Goal: Information Seeking & Learning: Find specific fact

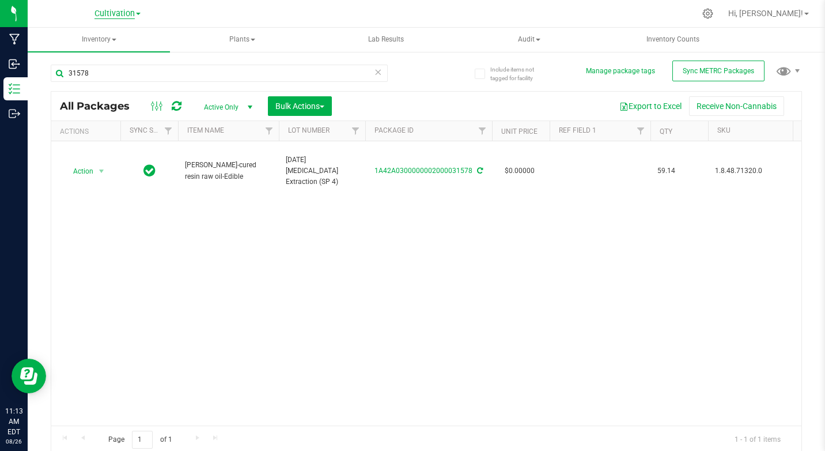
click at [118, 17] on span "Cultivation" at bounding box center [115, 14] width 40 height 10
click at [71, 69] on link "Retail" at bounding box center [117, 71] width 168 height 16
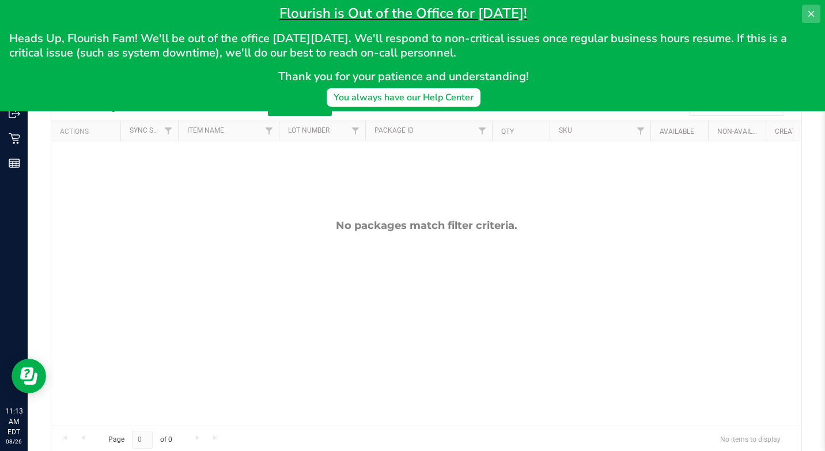
click at [809, 17] on icon at bounding box center [811, 13] width 9 height 9
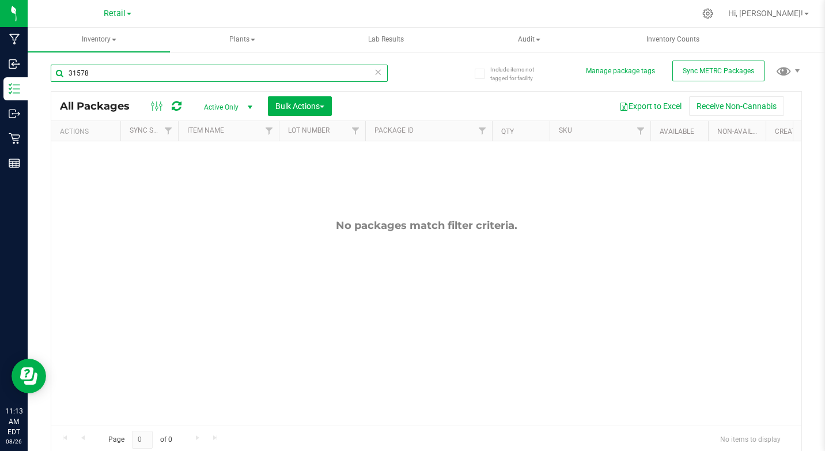
drag, startPoint x: 132, startPoint y: 79, endPoint x: -2, endPoint y: 67, distance: 134.8
click at [0, 67] on html "Manufacturing Inbound Inventory Outbound Retail Reports 11:13 AM EDT [DATE] 08/…" at bounding box center [412, 225] width 825 height 451
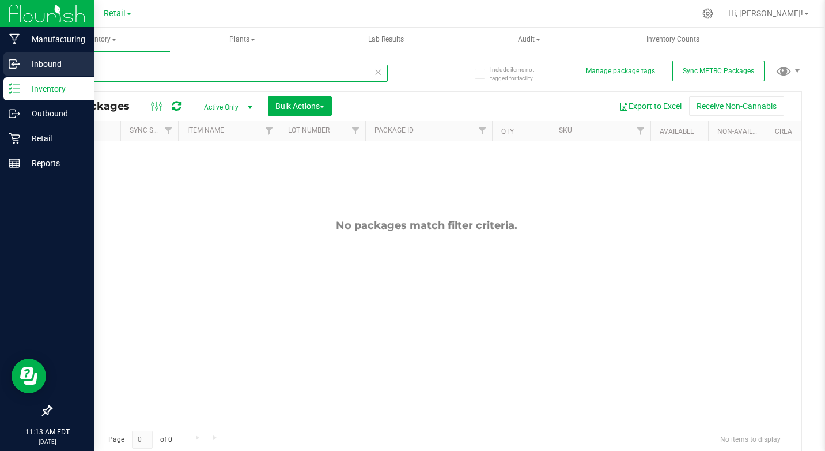
type input "capsule"
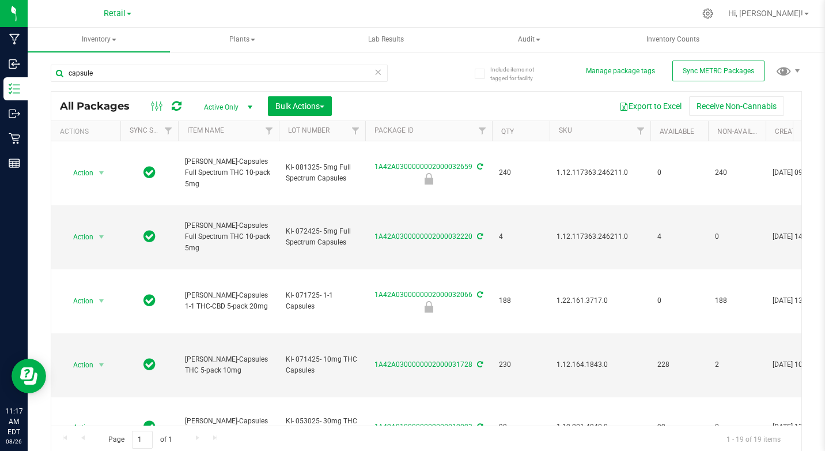
click at [132, 13] on div "Retail Cultivation Manufacturing Retail" at bounding box center [117, 14] width 168 height 18
click at [122, 10] on span "Retail" at bounding box center [115, 14] width 22 height 10
click at [81, 40] on link "Cultivation" at bounding box center [117, 41] width 168 height 16
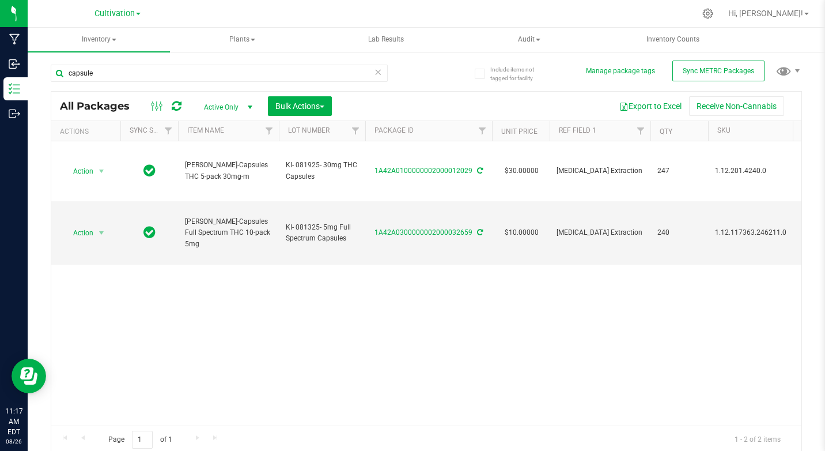
click at [125, 24] on div "Cultivation Cultivation Manufacturing Retail" at bounding box center [119, 13] width 173 height 22
click at [125, 17] on span "Cultivation" at bounding box center [115, 14] width 40 height 10
click at [82, 71] on link "Retail" at bounding box center [117, 71] width 168 height 16
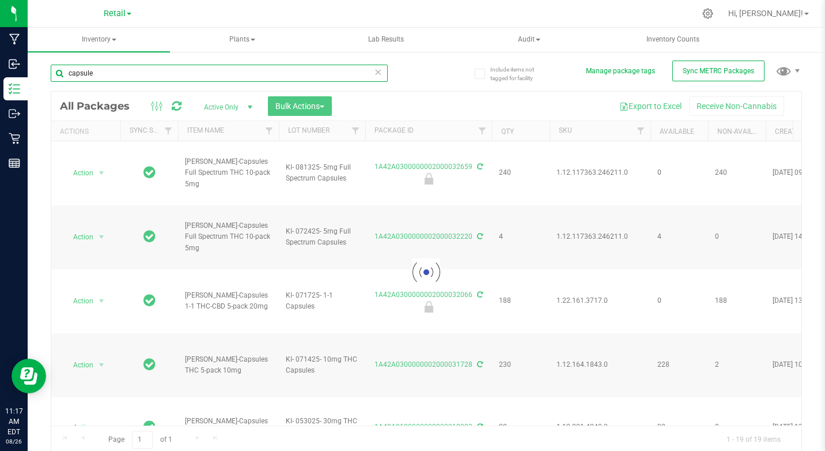
drag, startPoint x: 111, startPoint y: 80, endPoint x: 231, endPoint y: 80, distance: 119.9
click at [0, 80] on html "Manufacturing Inbound Inventory Outbound Retail Reports 11:17 AM EDT [DATE] 08/…" at bounding box center [412, 225] width 825 height 451
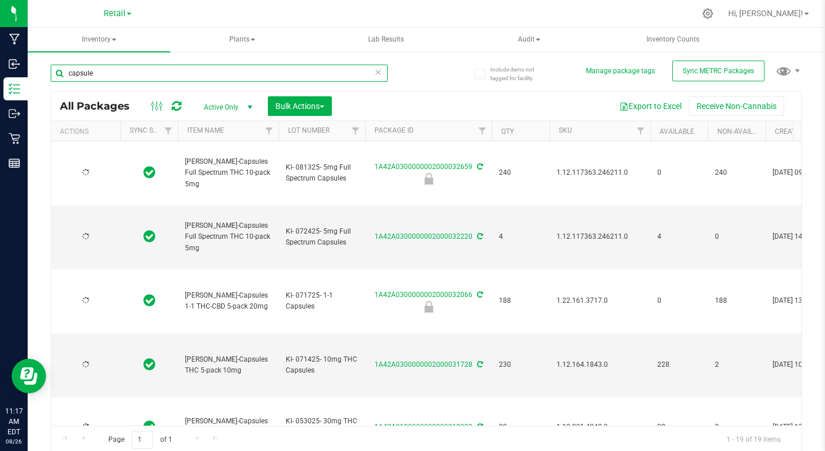
type input "[DATE]"
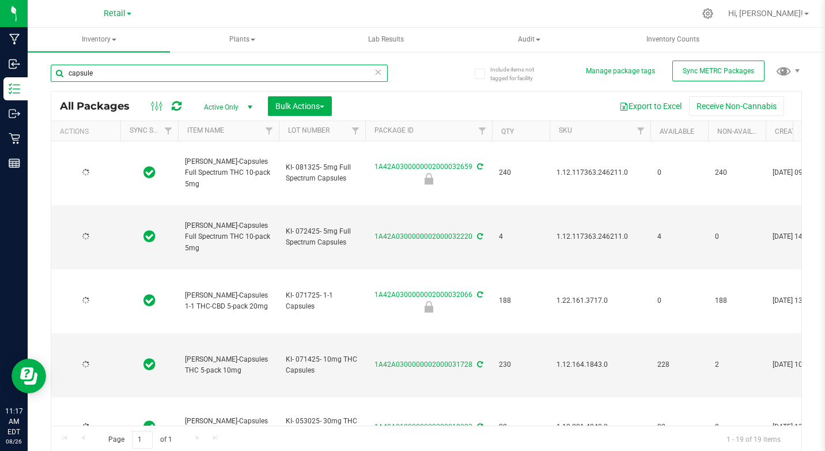
type input "[DATE]"
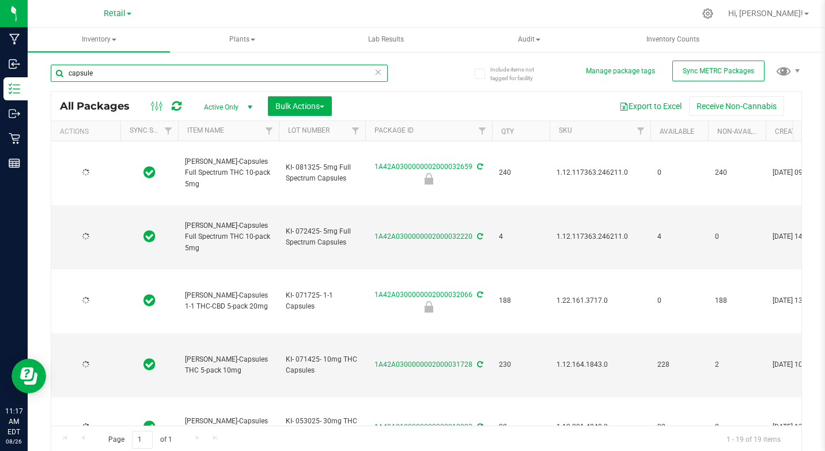
type input "[DATE]"
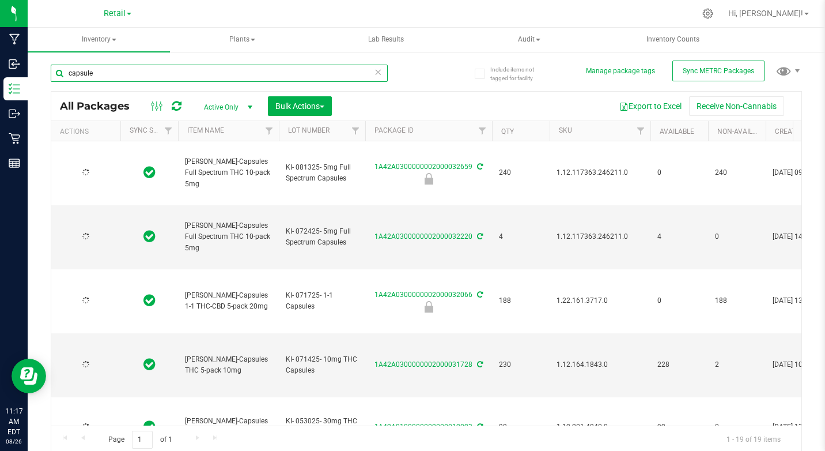
type input "[DATE]"
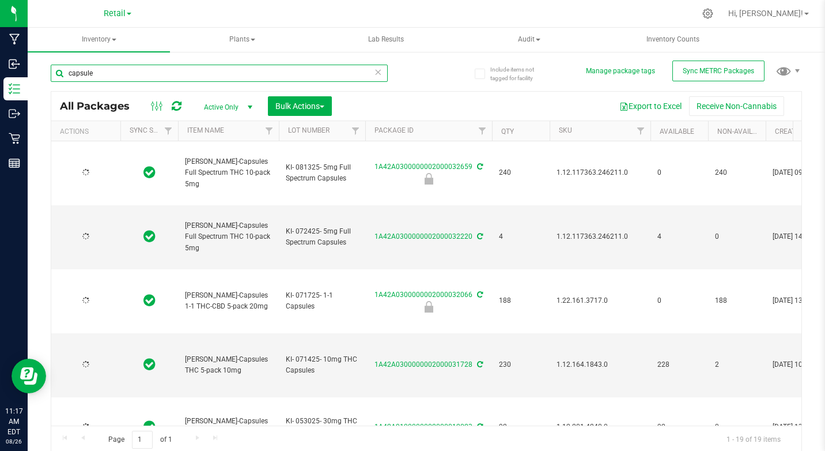
type input "[DATE]"
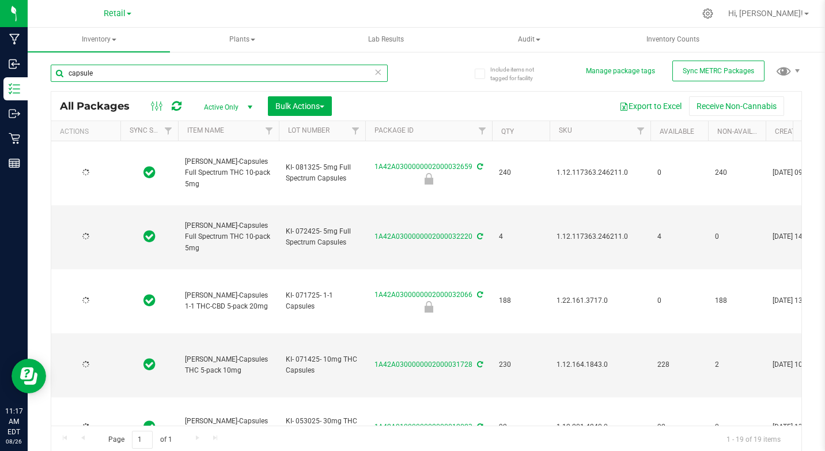
type input "[DATE]"
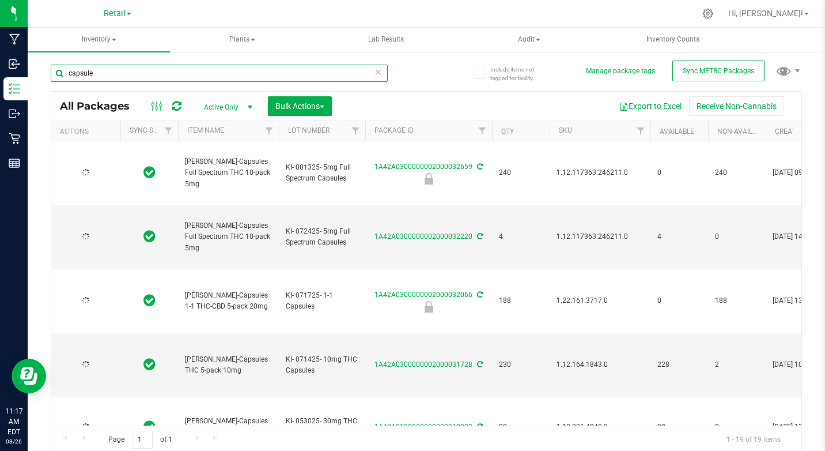
type input "[DATE]"
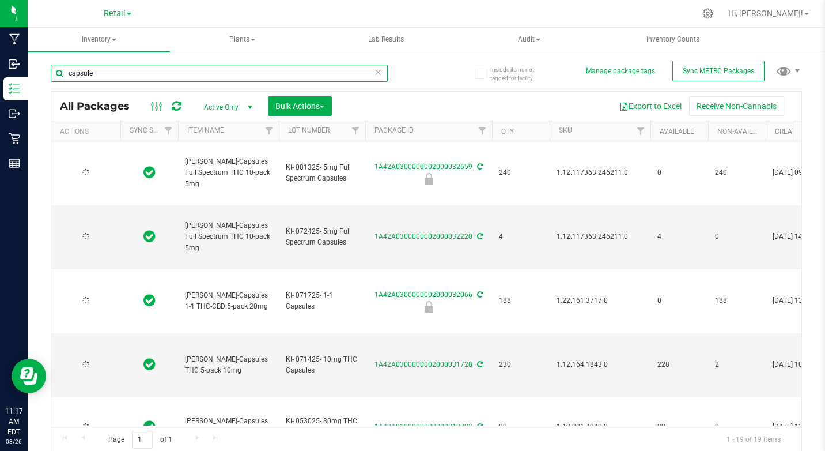
type input "[DATE]"
type input "elixir"
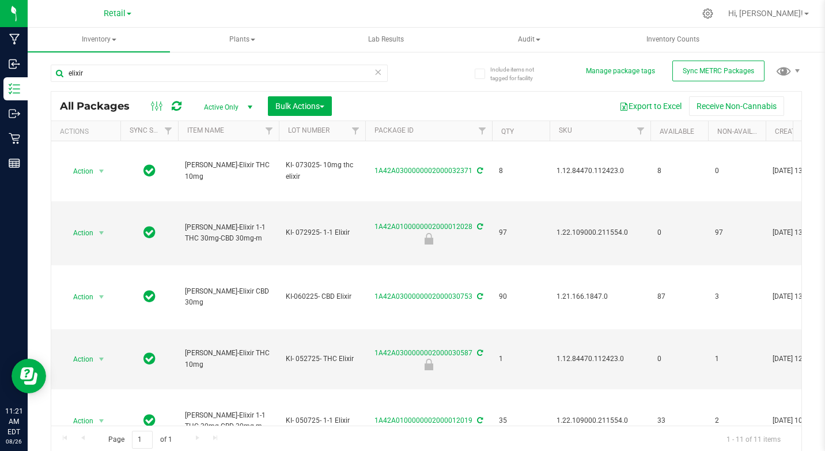
click at [98, 12] on div "Retail Cultivation Manufacturing Retail" at bounding box center [117, 14] width 168 height 18
click at [104, 9] on span "Retail" at bounding box center [115, 14] width 22 height 10
click at [88, 38] on link "Cultivation" at bounding box center [117, 41] width 168 height 16
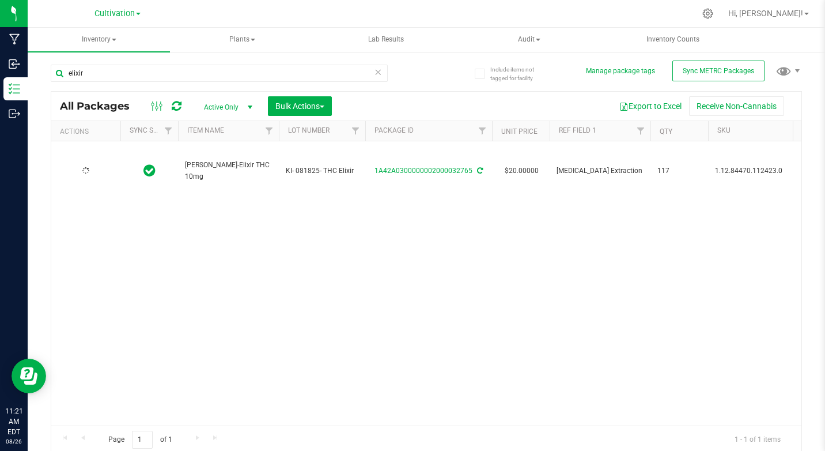
click at [137, 16] on link "Cultivation" at bounding box center [118, 12] width 46 height 11
click at [69, 70] on link "Retail" at bounding box center [117, 71] width 168 height 16
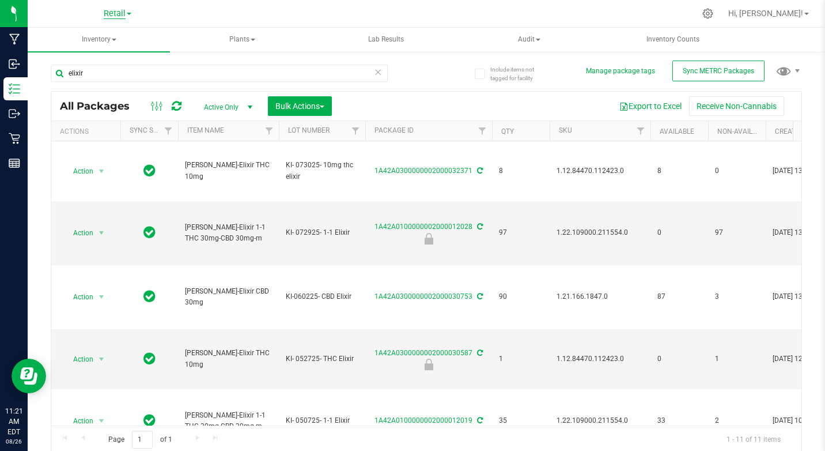
click at [117, 16] on span "Retail" at bounding box center [115, 14] width 22 height 10
click at [75, 47] on link "Cultivation" at bounding box center [117, 41] width 168 height 16
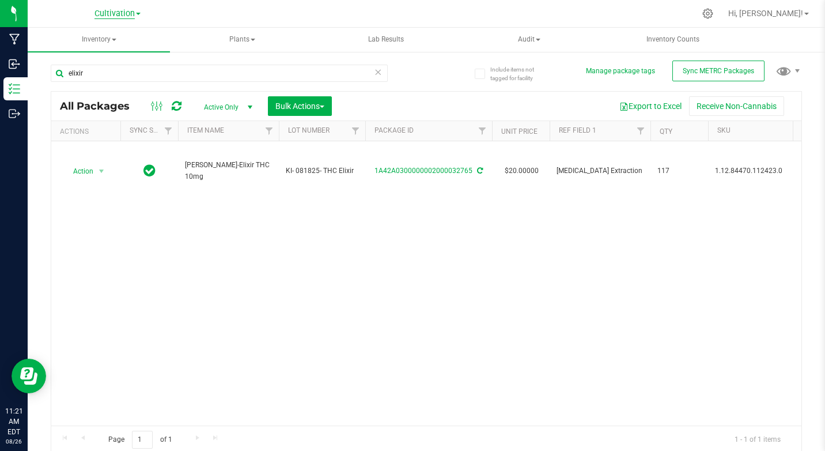
click at [131, 12] on span "Cultivation" at bounding box center [115, 14] width 40 height 10
click at [65, 68] on link "Retail" at bounding box center [117, 71] width 168 height 16
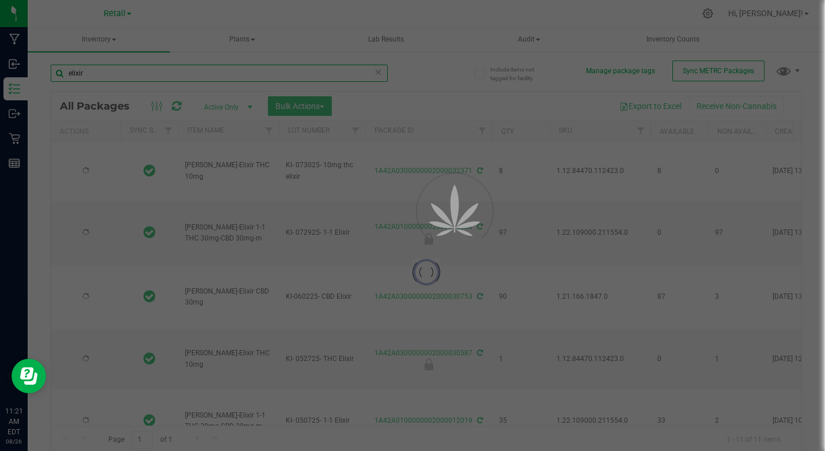
click at [109, 71] on input "elixir" at bounding box center [219, 73] width 337 height 17
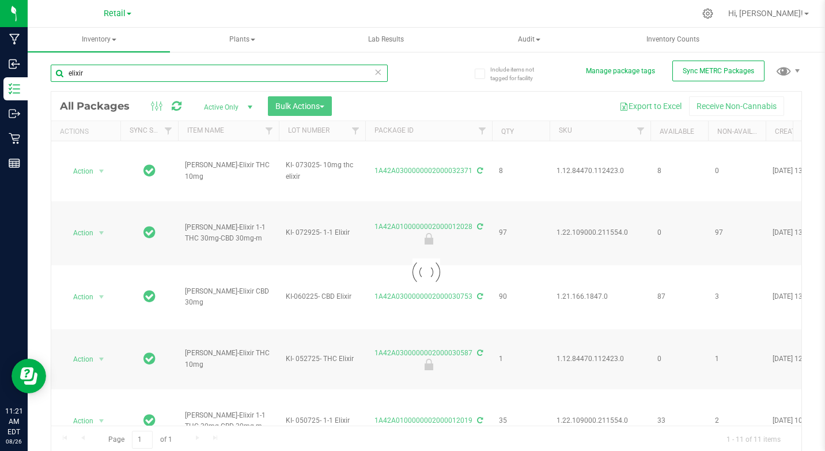
click at [109, 71] on input "elixir" at bounding box center [219, 73] width 337 height 17
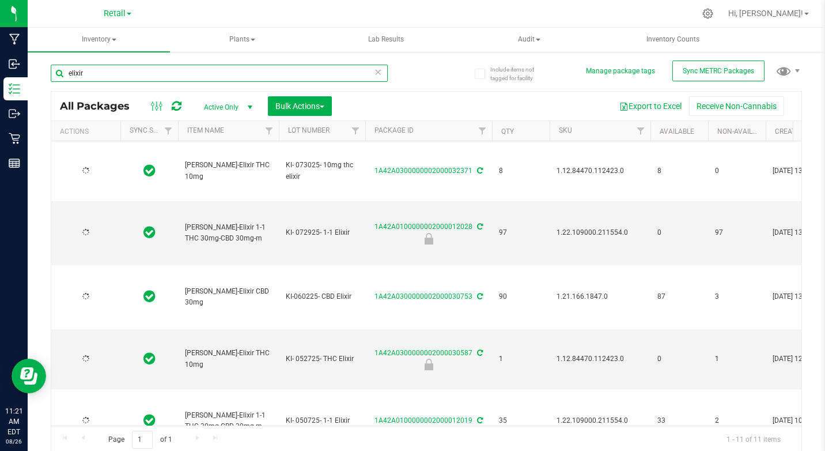
click at [109, 70] on input "elixir" at bounding box center [219, 73] width 337 height 17
type input "[DATE]"
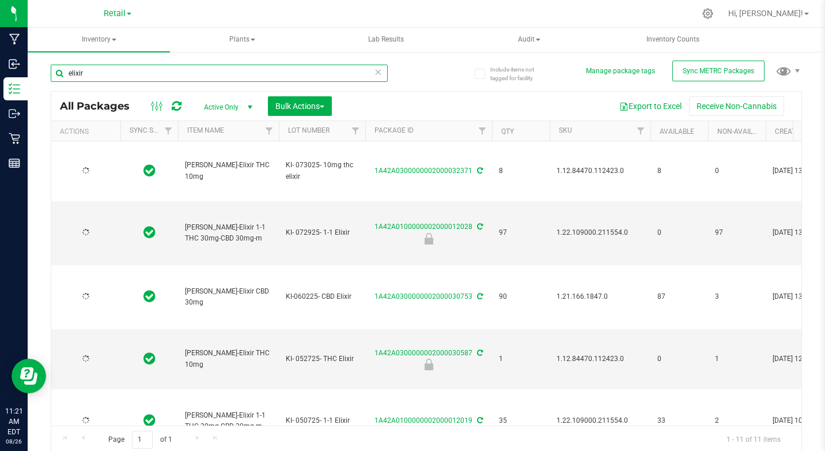
type input "[DATE]"
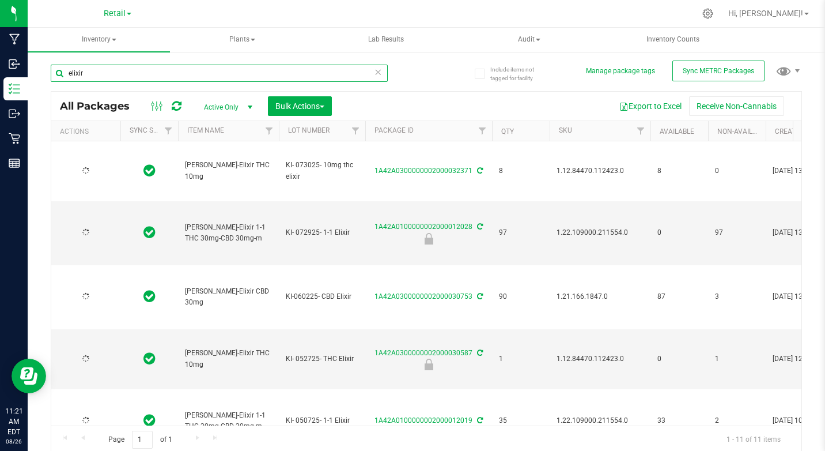
type input "[DATE]"
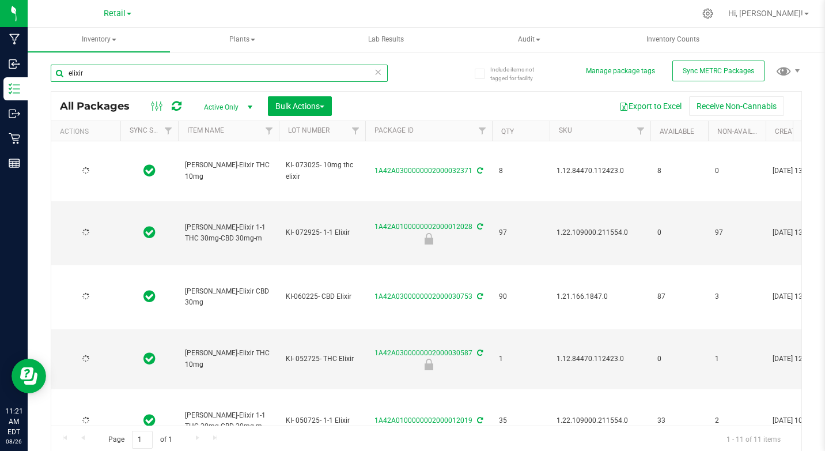
type input "[DATE]"
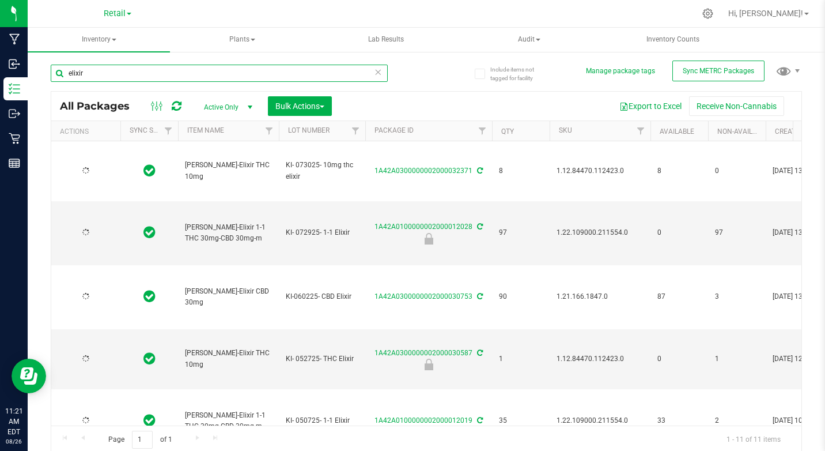
type input "[DATE]"
type input "phoenix"
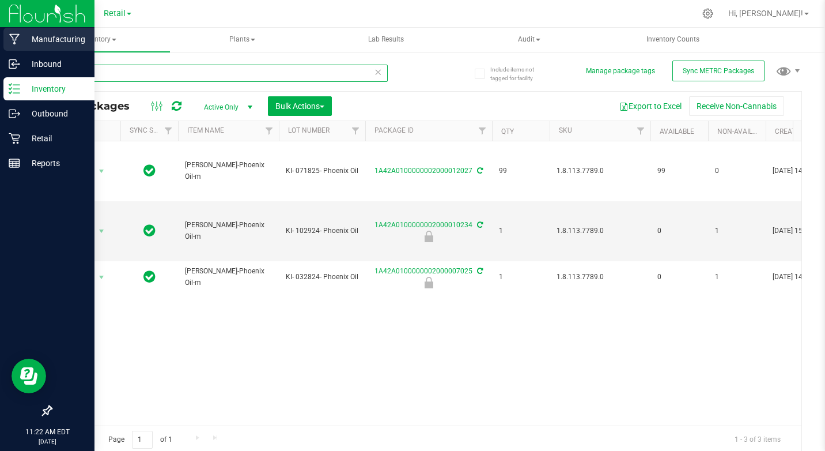
drag, startPoint x: 101, startPoint y: 77, endPoint x: 0, endPoint y: 39, distance: 108.3
click at [0, 40] on html "Manufacturing Inbound Inventory Outbound Retail Reports 11:22 AM EDT [DATE] 08/…" at bounding box center [412, 225] width 825 height 451
type input "balm"
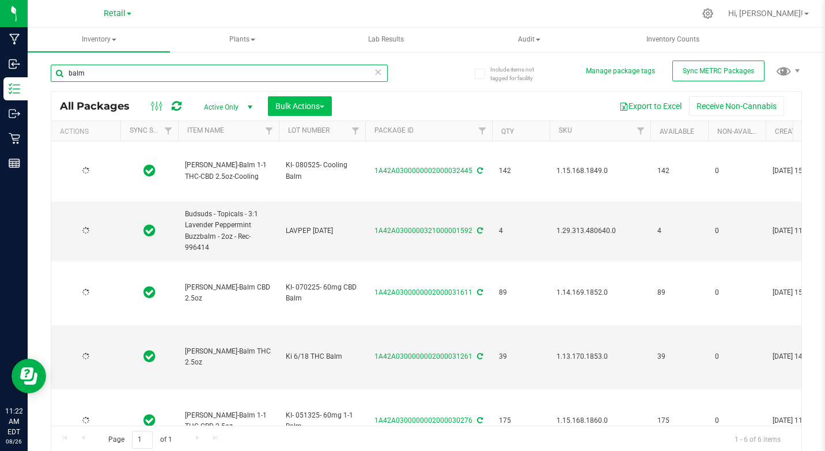
type input "[DATE]"
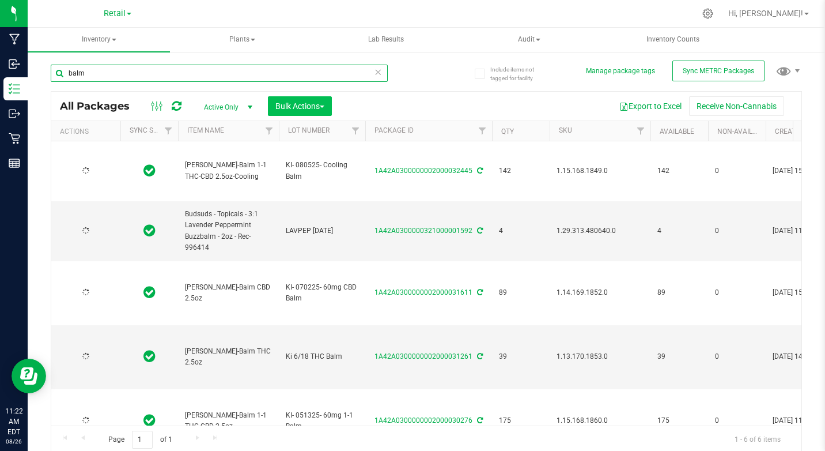
type input "[DATE]"
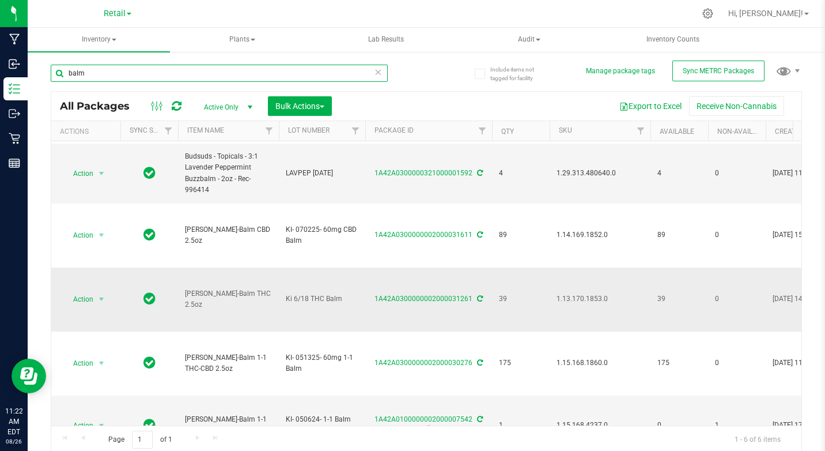
scroll to position [96, 0]
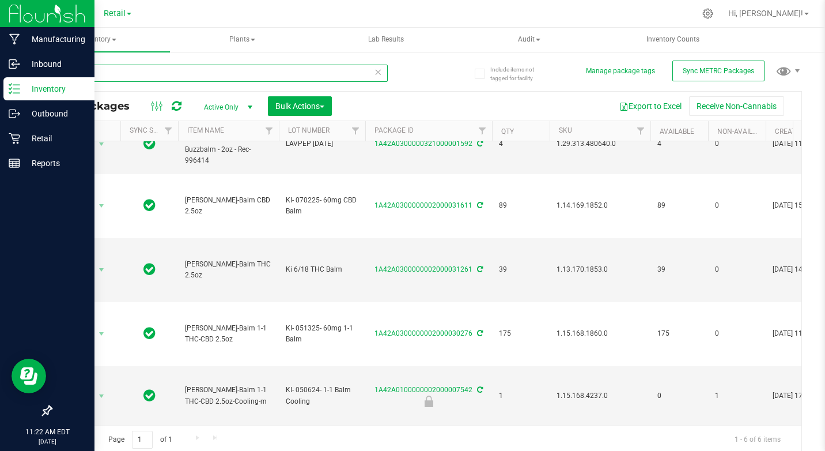
drag, startPoint x: 104, startPoint y: 65, endPoint x: 0, endPoint y: 16, distance: 115.5
click at [0, 19] on html "Manufacturing Inbound Inventory Outbound Retail Reports 11:22 AM EDT [DATE] 08/…" at bounding box center [412, 225] width 825 height 451
type input "chew"
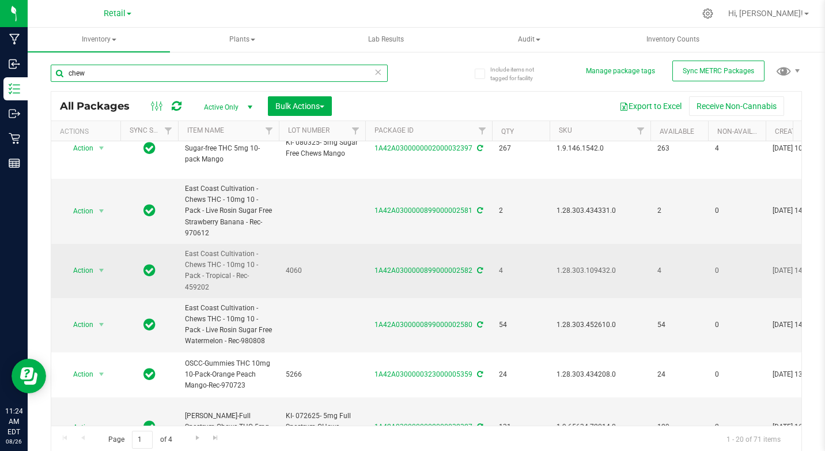
scroll to position [940, 0]
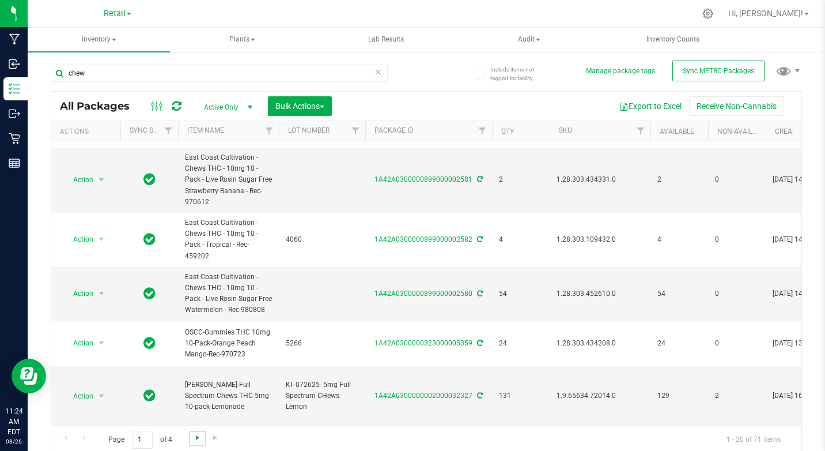
click at [195, 437] on span "Go to the next page" at bounding box center [197, 437] width 9 height 9
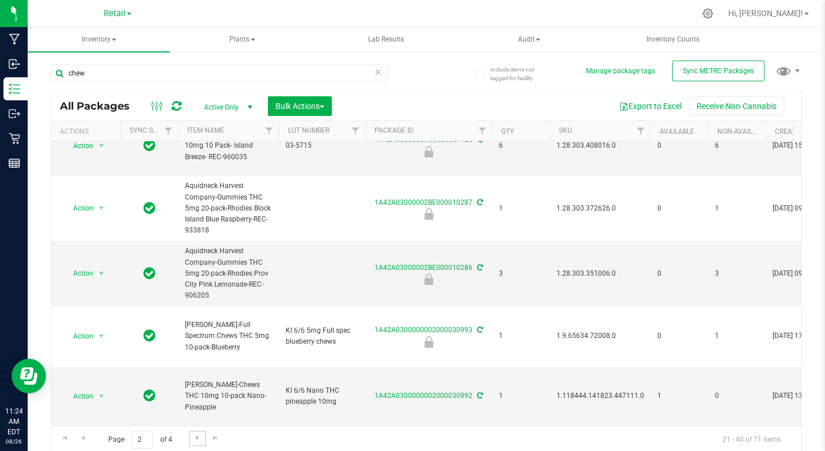
scroll to position [3, 0]
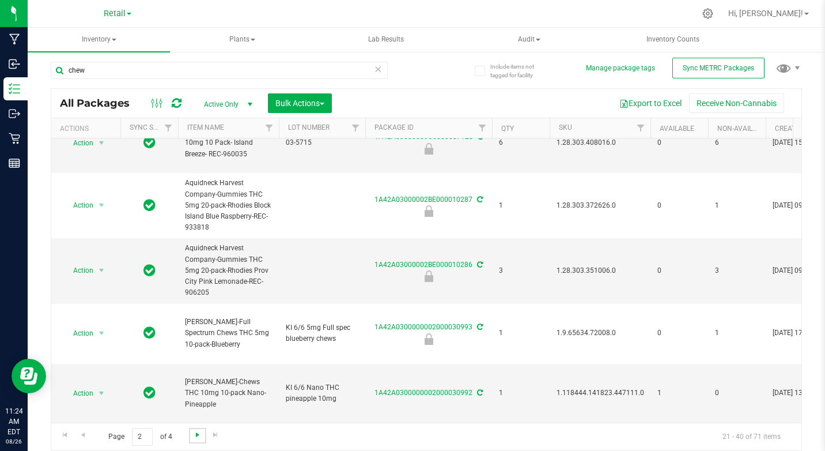
click at [198, 437] on span "Go to the next page" at bounding box center [197, 434] width 9 height 9
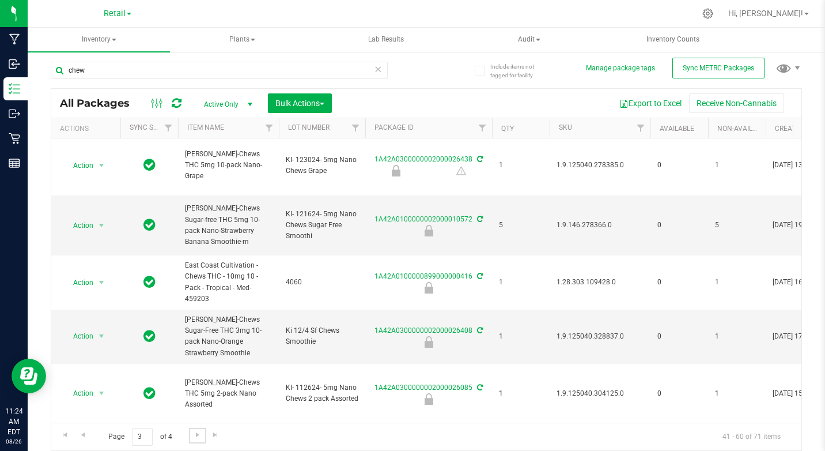
scroll to position [836, 0]
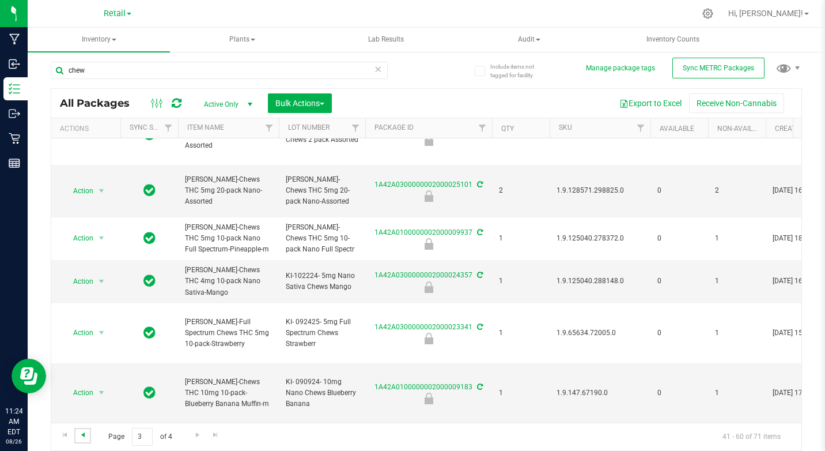
click at [78, 434] on span "Go to the previous page" at bounding box center [82, 434] width 9 height 9
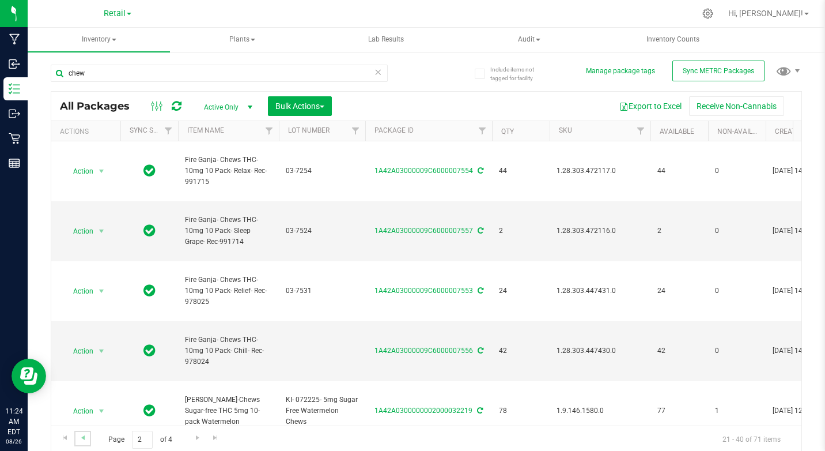
click at [83, 445] on link "Go to the previous page" at bounding box center [82, 438] width 17 height 16
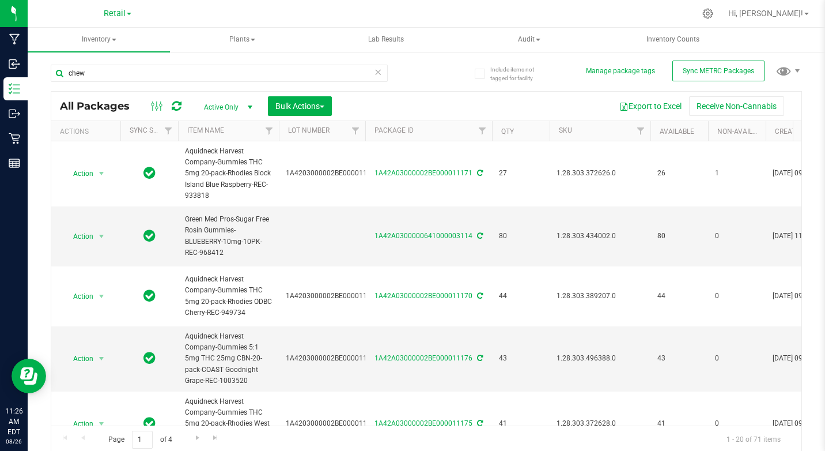
click at [130, 18] on link "Retail" at bounding box center [118, 12] width 28 height 11
click at [77, 43] on link "Cultivation" at bounding box center [117, 41] width 168 height 16
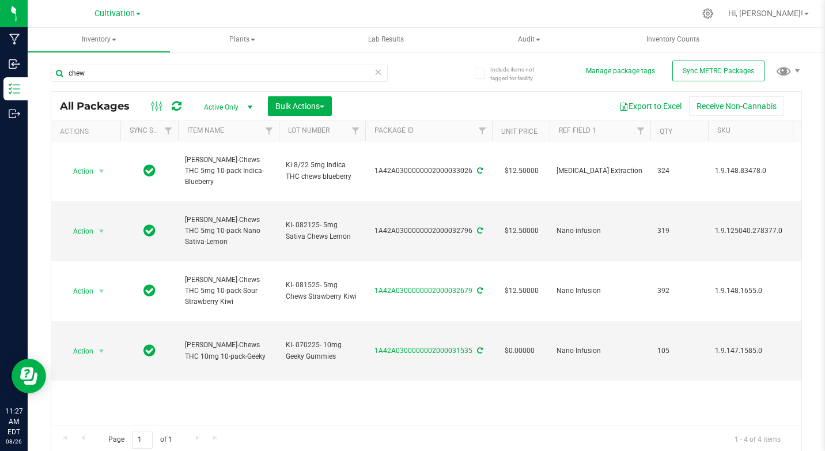
click at [137, 20] on div "Cultivation Cultivation Manufacturing Retail" at bounding box center [118, 13] width 46 height 14
click at [133, 17] on span "Cultivation" at bounding box center [115, 14] width 40 height 10
click at [62, 72] on link "Retail" at bounding box center [117, 71] width 168 height 16
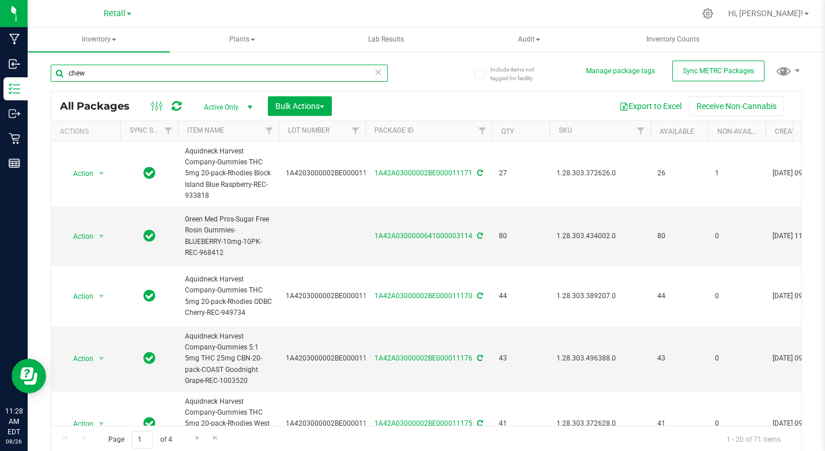
drag, startPoint x: 124, startPoint y: 77, endPoint x: -2, endPoint y: 67, distance: 127.2
click at [0, 67] on html "Manufacturing Inbound Inventory Outbound Retail Reports 11:28 AM EDT [DATE] 08/…" at bounding box center [412, 225] width 825 height 451
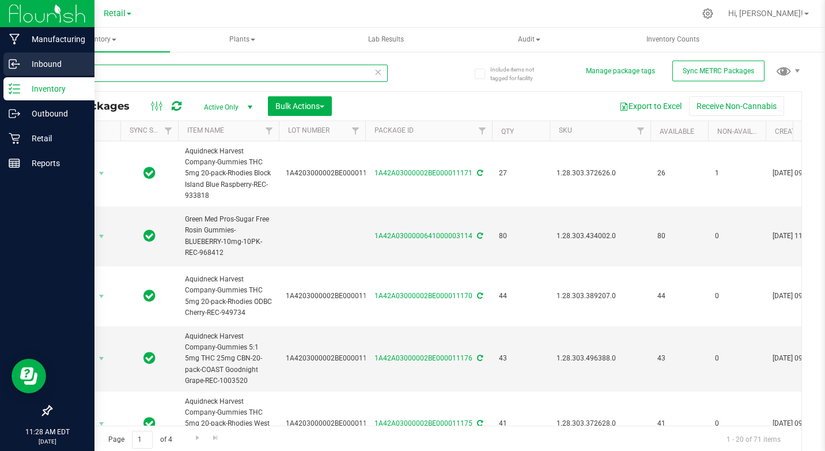
type input "brew"
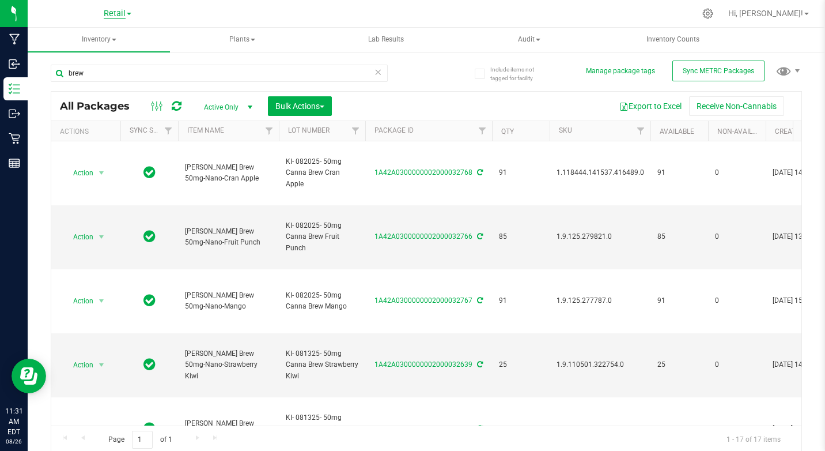
click at [126, 10] on span "Retail" at bounding box center [115, 14] width 22 height 10
click at [81, 43] on link "Cultivation" at bounding box center [117, 41] width 168 height 16
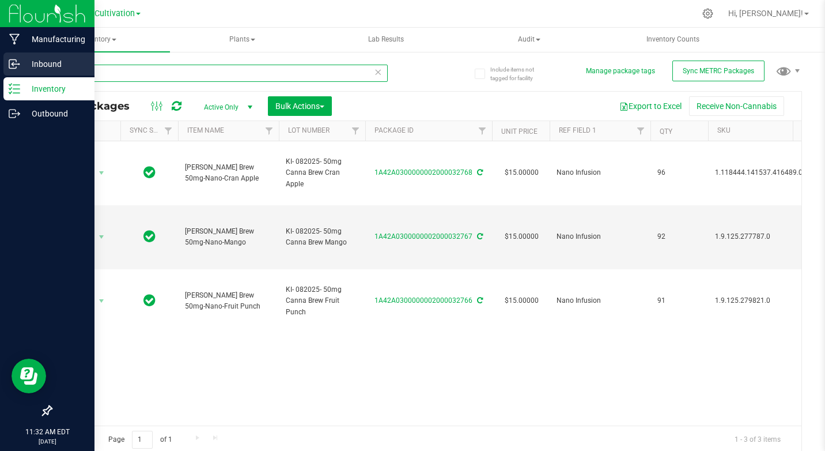
drag, startPoint x: 150, startPoint y: 74, endPoint x: 0, endPoint y: 55, distance: 151.6
click at [0, 55] on html "Manufacturing Inbound Inventory Outbound 11:32 AM EDT [DATE] 08/26 Cultivation …" at bounding box center [412, 225] width 825 height 451
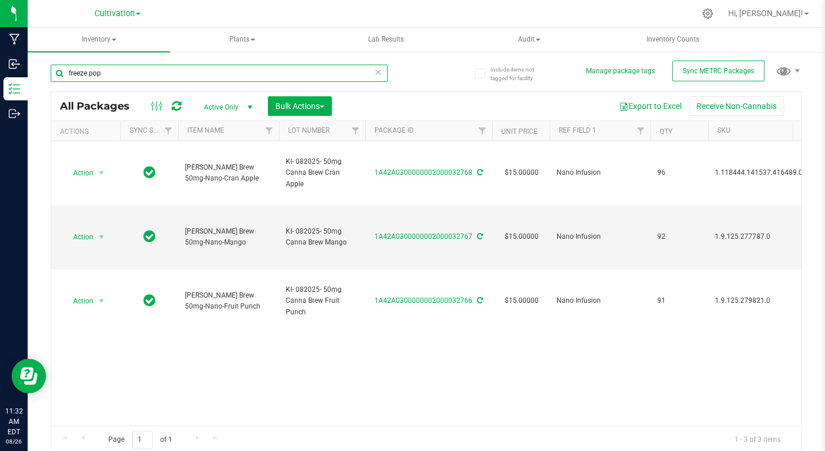
type input "freeze pop"
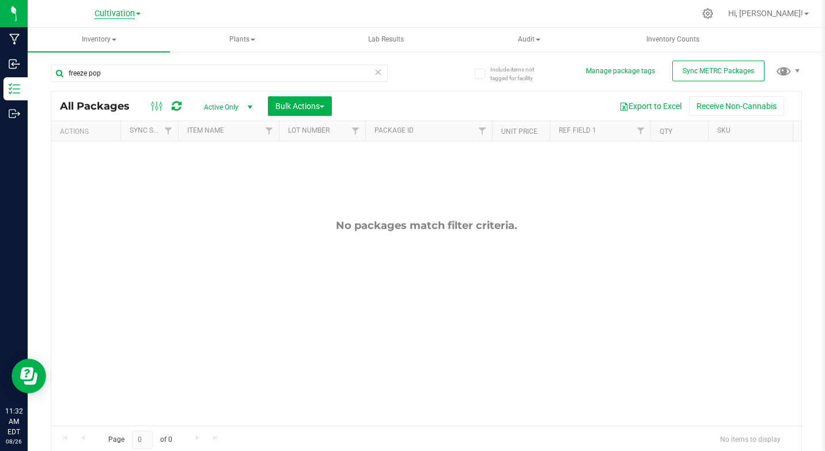
click at [115, 13] on span "Cultivation" at bounding box center [115, 14] width 40 height 10
click at [69, 75] on link "Retail" at bounding box center [117, 71] width 168 height 16
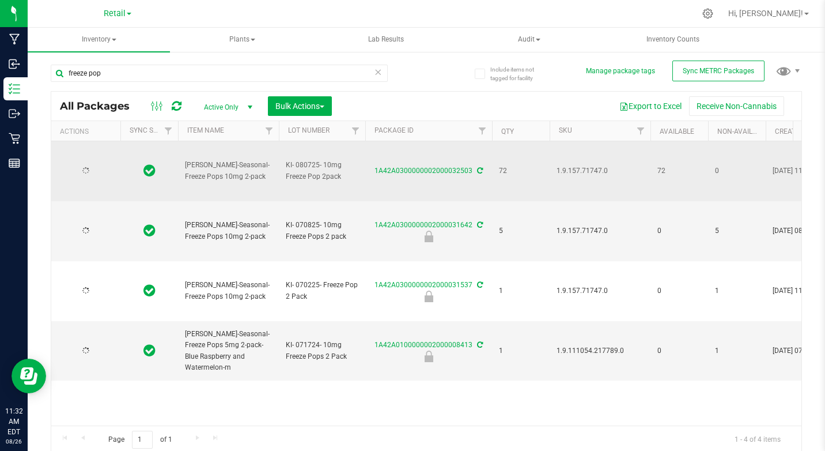
type input "[DATE]"
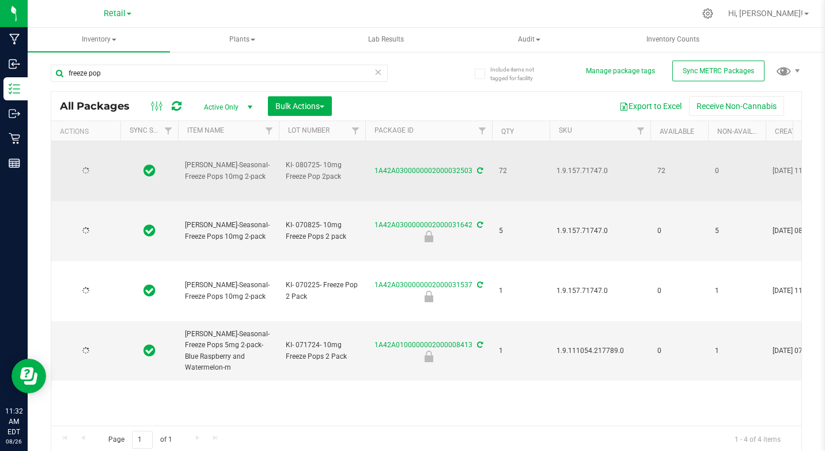
type input "[DATE]"
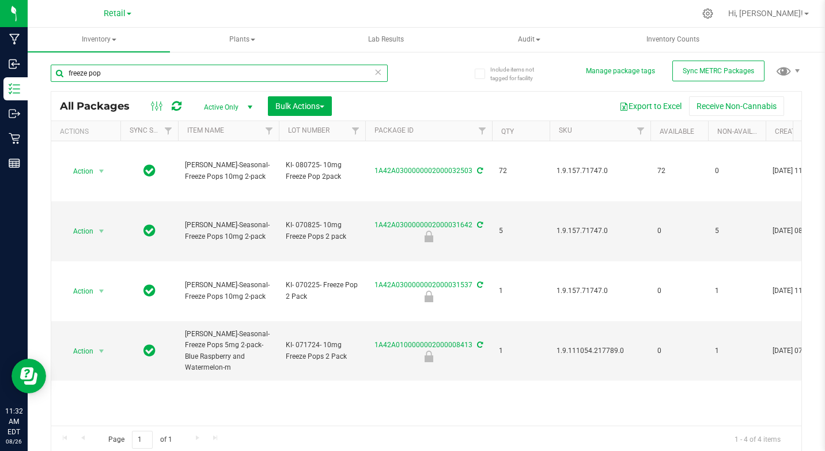
drag, startPoint x: 146, startPoint y: 66, endPoint x: -2, endPoint y: 40, distance: 150.8
click at [0, 40] on html "Manufacturing Inbound Inventory Outbound Retail Reports 11:32 AM EDT [DATE] 08/…" at bounding box center [412, 225] width 825 height 451
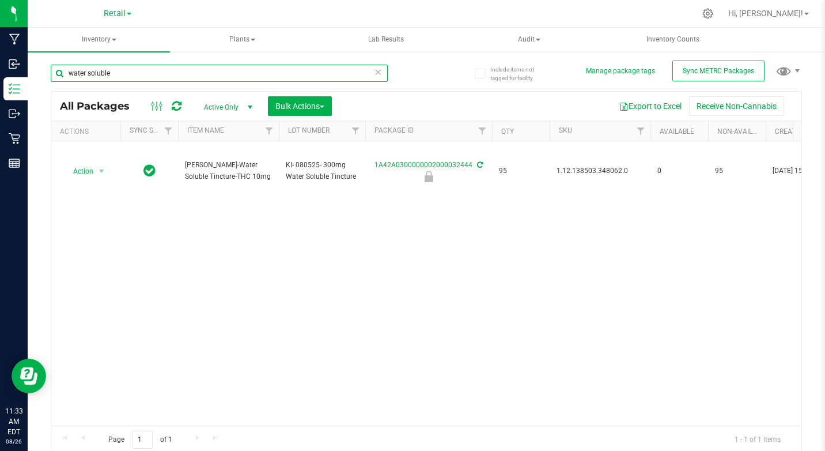
drag, startPoint x: 167, startPoint y: 80, endPoint x: -2, endPoint y: -43, distance: 208.4
click at [0, 0] on html "Manufacturing Inbound Inventory Outbound Retail Reports 11:33 AM EDT [DATE] 08/…" at bounding box center [412, 225] width 825 height 451
type input "pb"
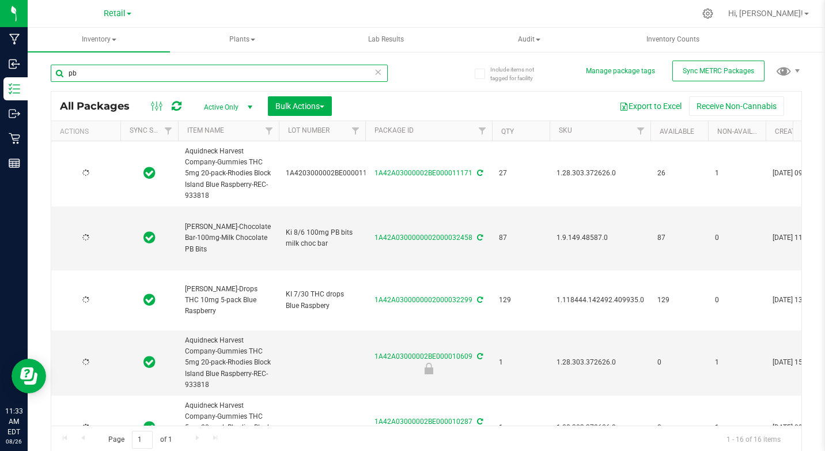
type input "[DATE]"
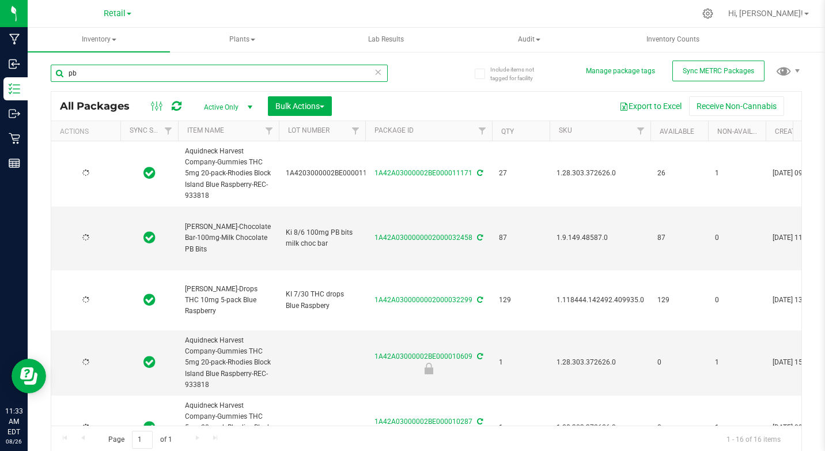
type input "[DATE]"
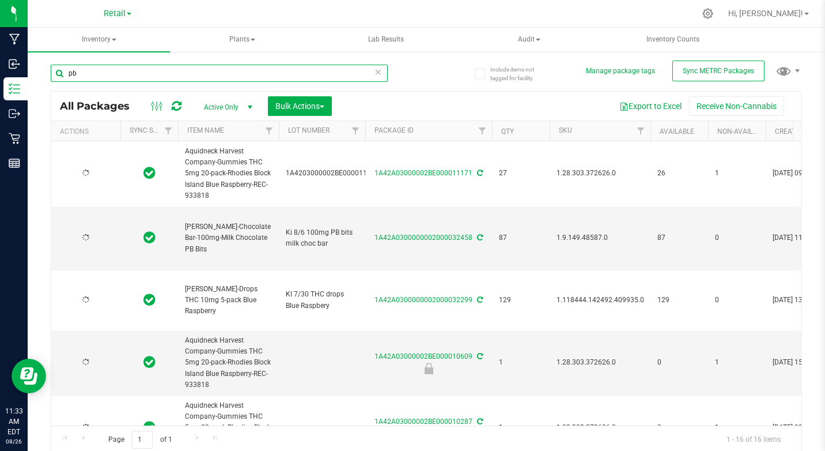
type input "[DATE]"
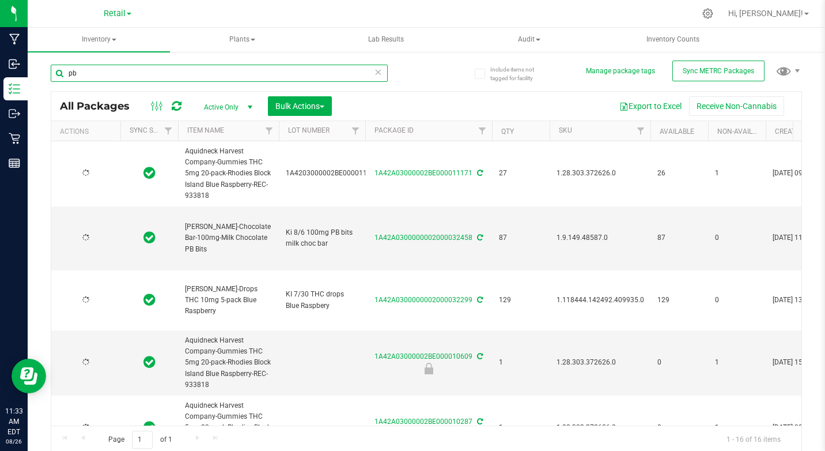
type input "[DATE]"
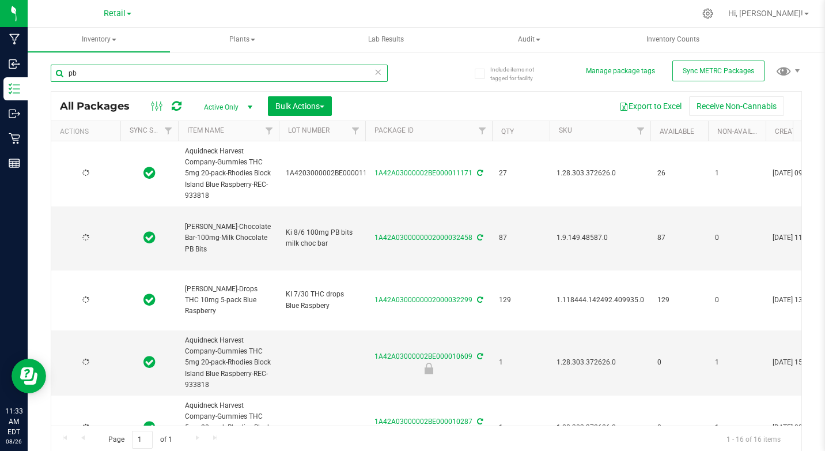
type input "[DATE]"
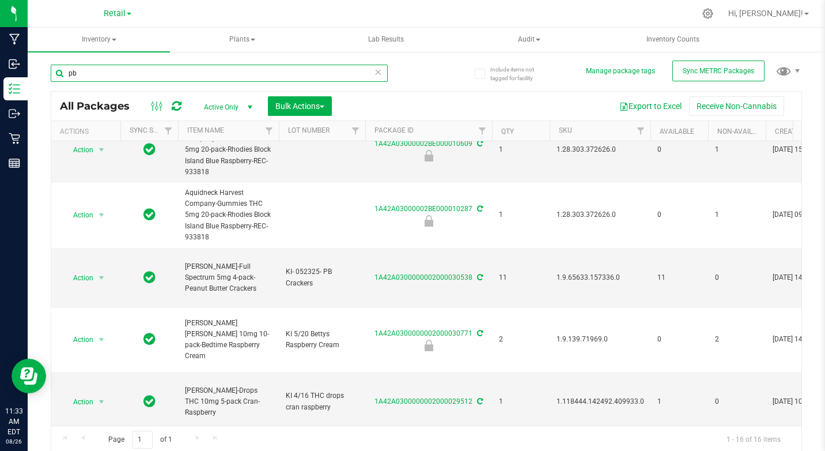
scroll to position [231, 0]
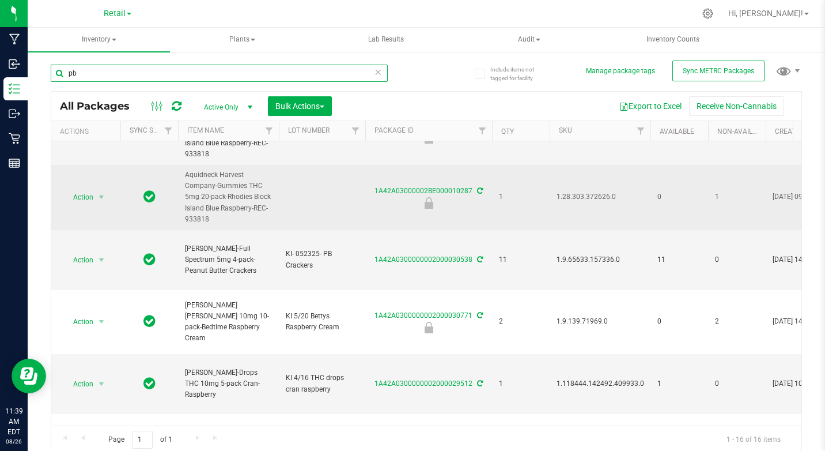
type input "p"
